Goal: Navigation & Orientation: Find specific page/section

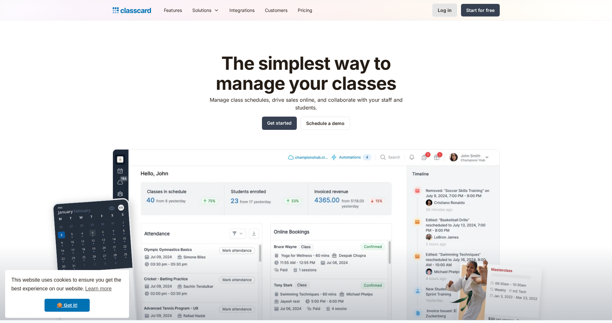
click at [446, 11] on div "Log in" at bounding box center [445, 10] width 14 height 7
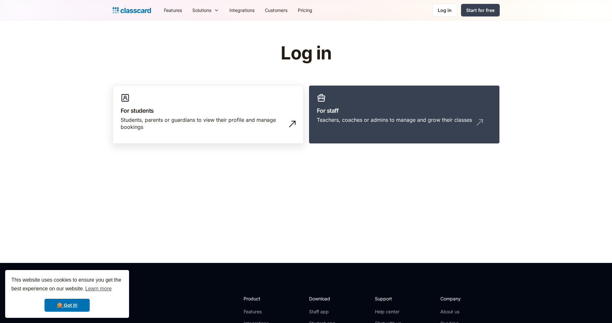
click at [231, 118] on div "Students, parents or guardians to view their profile and manage bookings" at bounding box center [202, 123] width 162 height 15
click at [298, 126] on link "For students Students, parents or guardians to view their profile and manage bo…" at bounding box center [208, 114] width 191 height 59
